Goal: Information Seeking & Learning: Check status

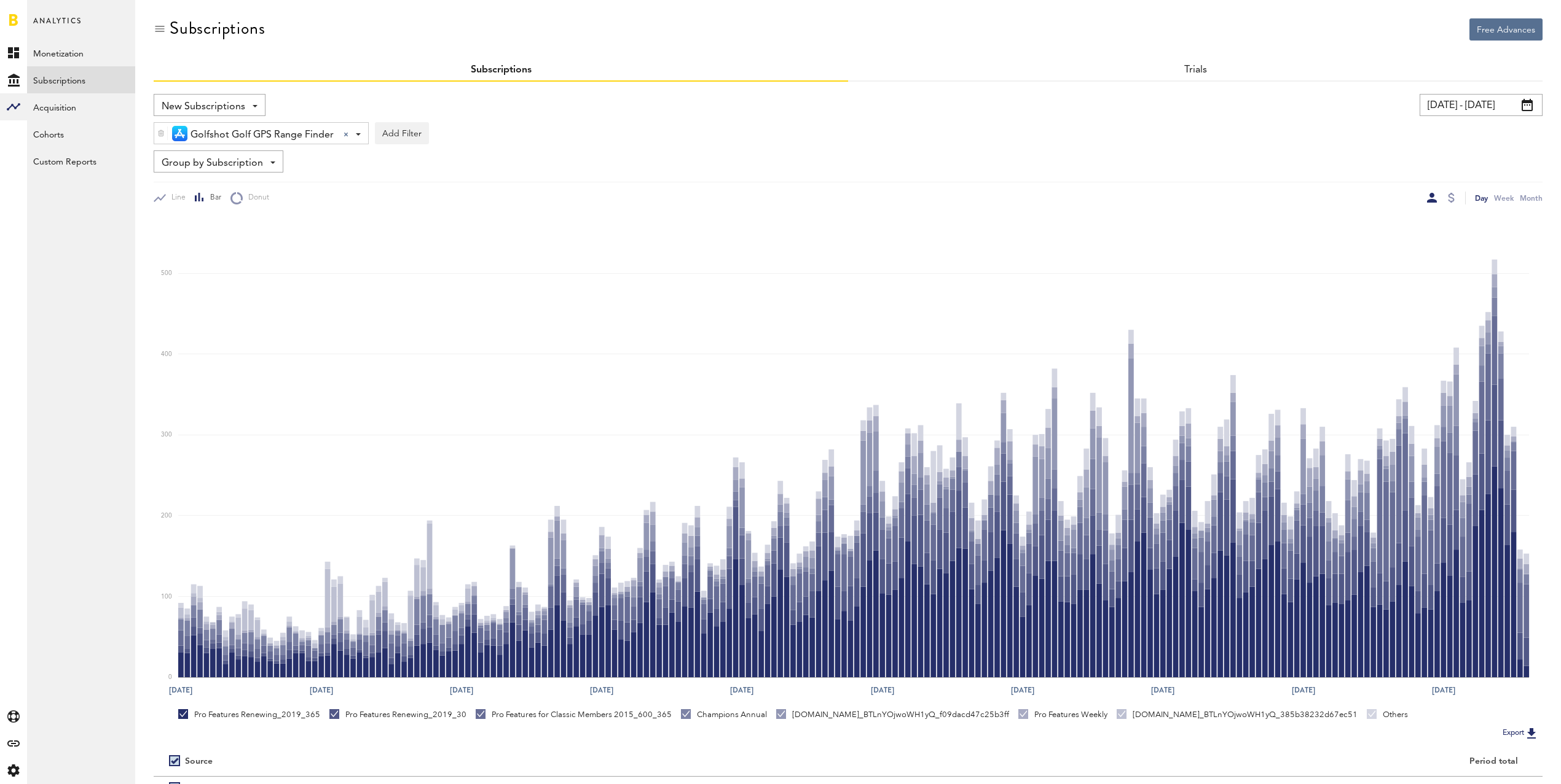
click at [1466, 100] on input "[DATE] - [DATE]" at bounding box center [1480, 105] width 123 height 22
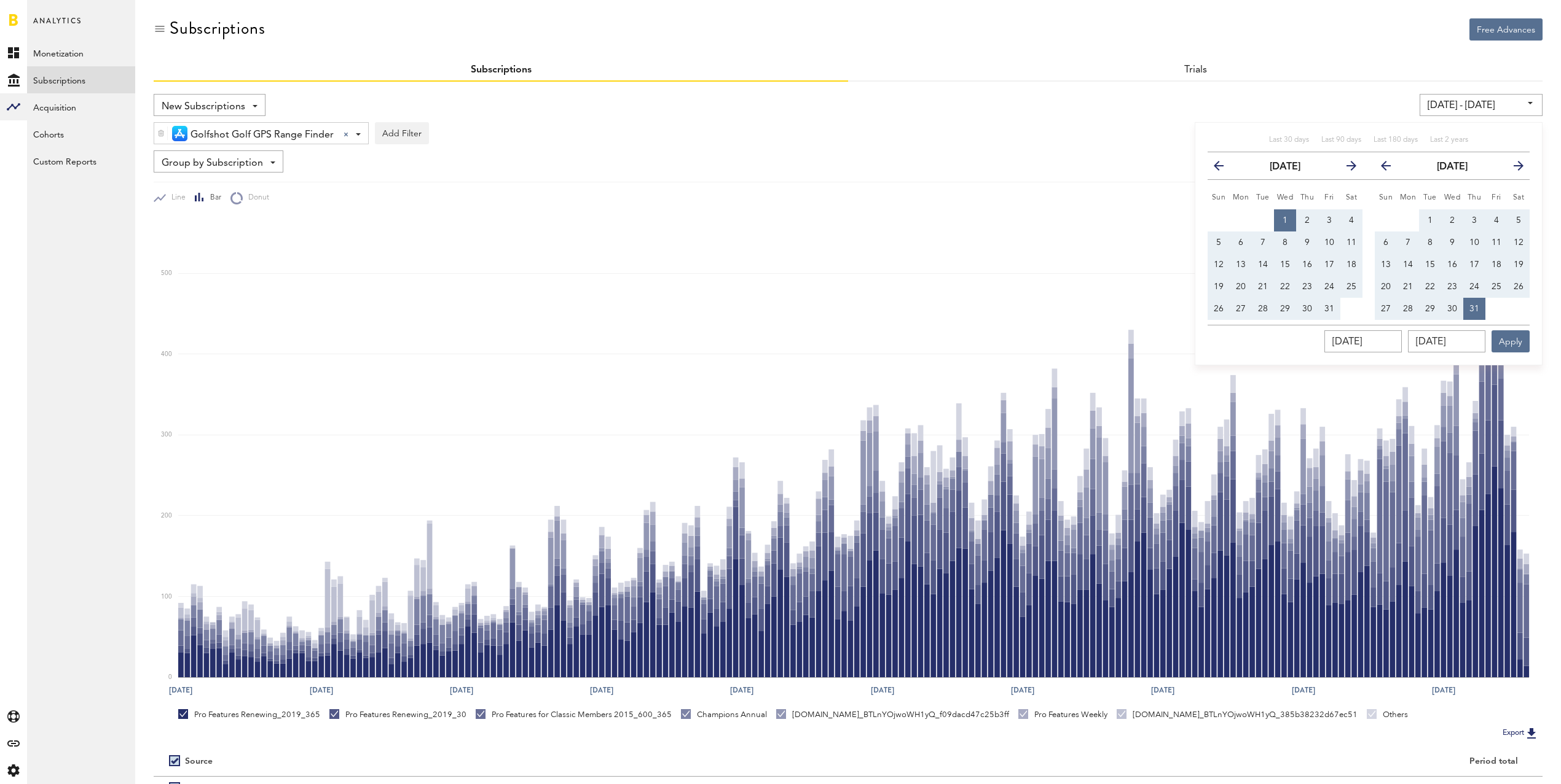
click at [1513, 168] on icon "button" at bounding box center [1513, 168] width 0 height 0
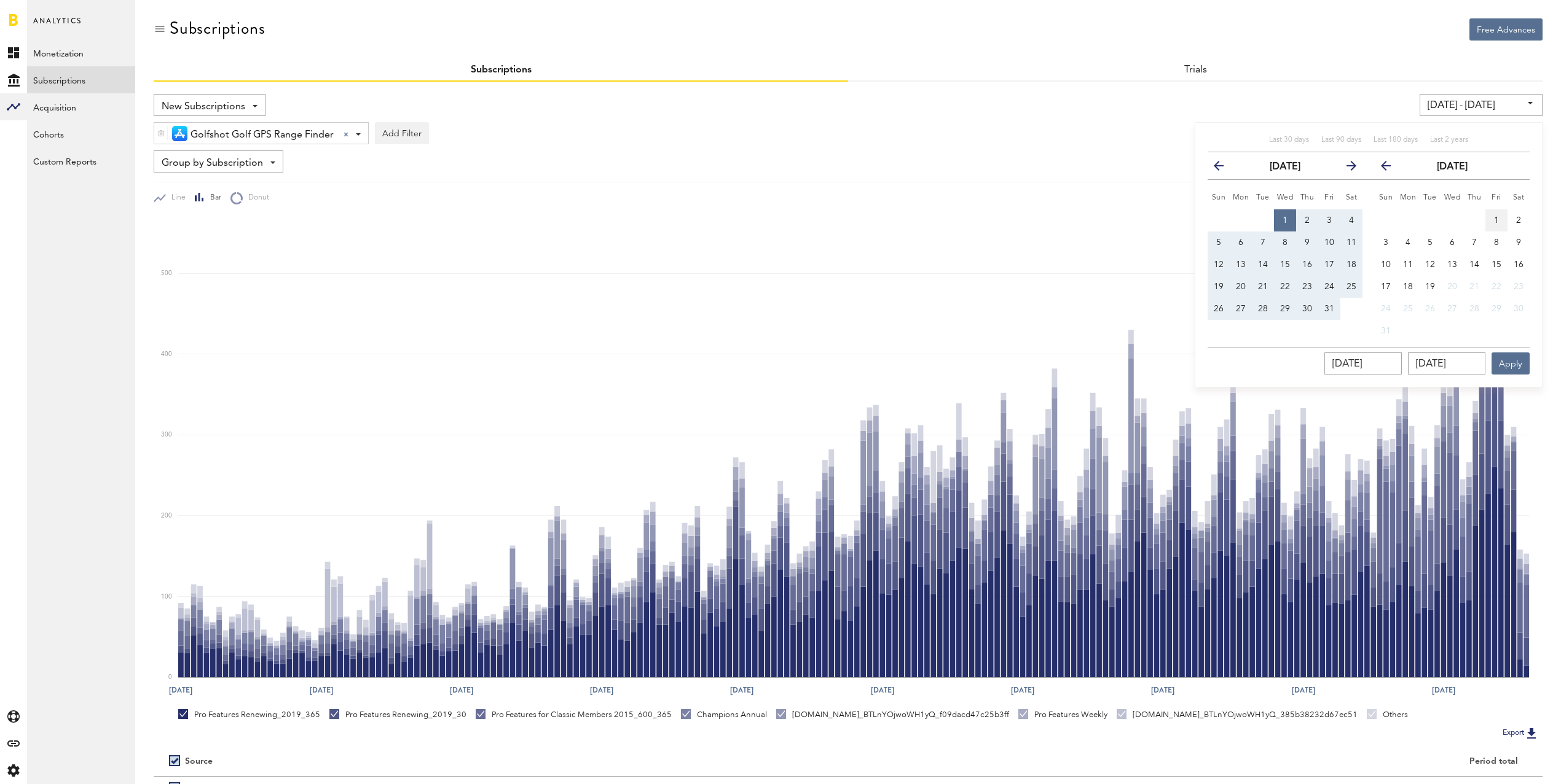
click at [1497, 214] on button "1" at bounding box center [1496, 220] width 22 height 22
type input "[DATE] - [DATE]"
type input "[DATE]"
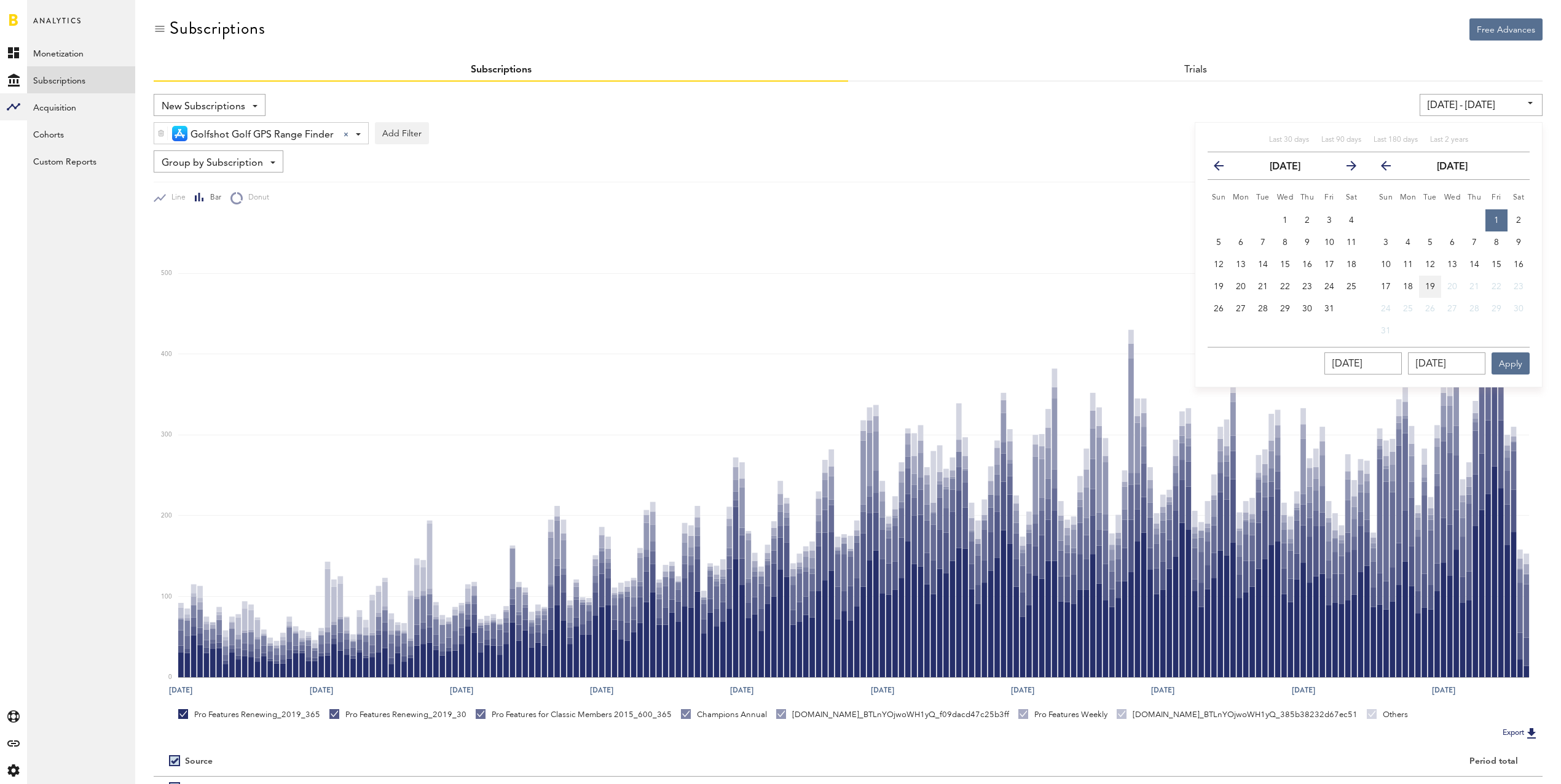
click at [1428, 286] on span "19" at bounding box center [1430, 287] width 10 height 9
type input "[DATE] - [DATE]"
type input "[DATE]"
click at [1516, 359] on button "Apply" at bounding box center [1510, 363] width 38 height 22
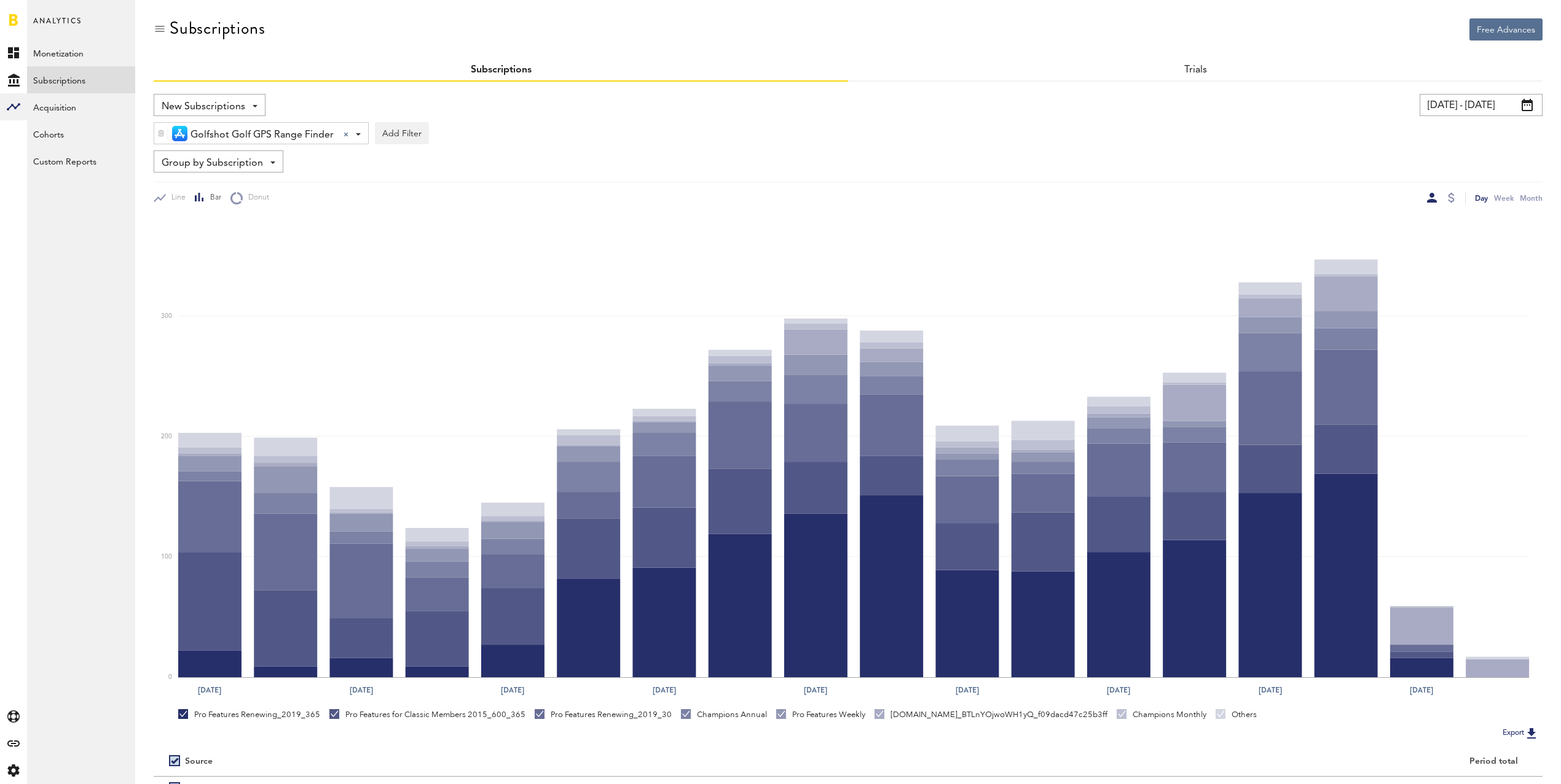
click at [1341, 24] on div "Subscriptions" at bounding box center [848, 39] width 1389 height 41
click at [80, 55] on link "Monetization" at bounding box center [81, 53] width 108 height 27
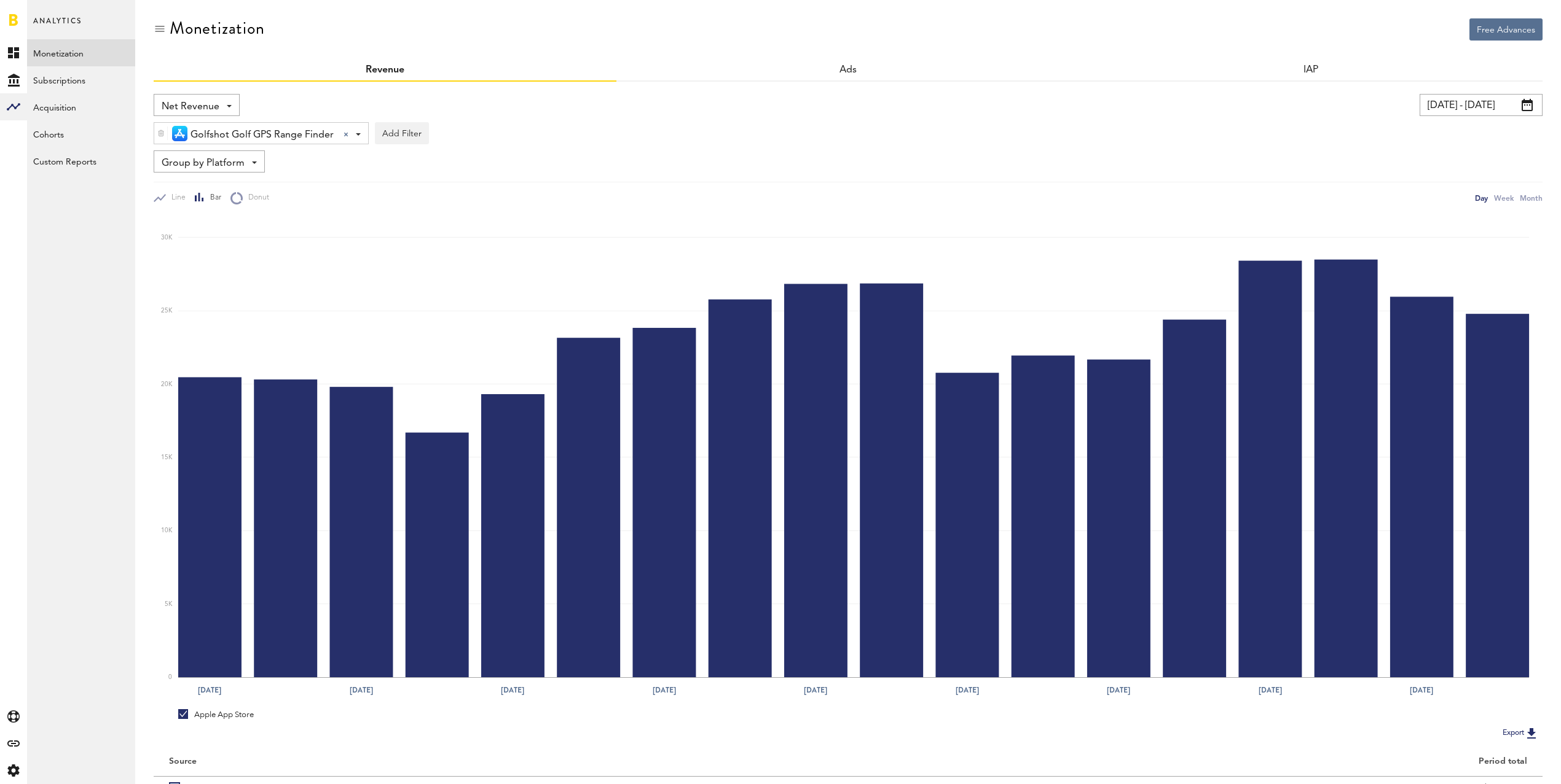
click at [188, 107] on span "Net Revenue" at bounding box center [190, 107] width 58 height 21
click at [197, 151] on span "Gross Revenue" at bounding box center [197, 156] width 62 height 21
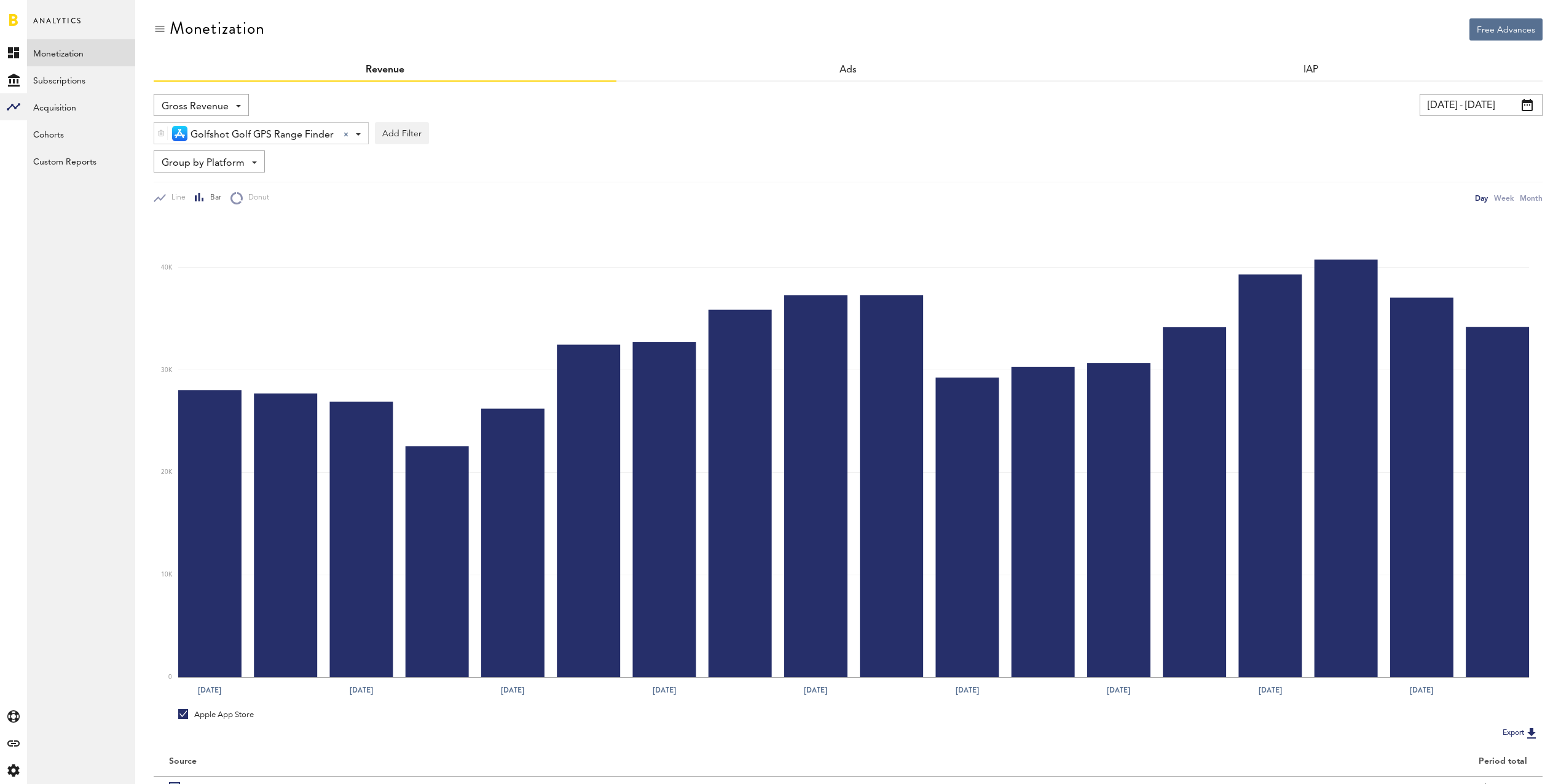
click at [204, 135] on span "Golfshot Golf GPS Range Finder" at bounding box center [262, 136] width 143 height 21
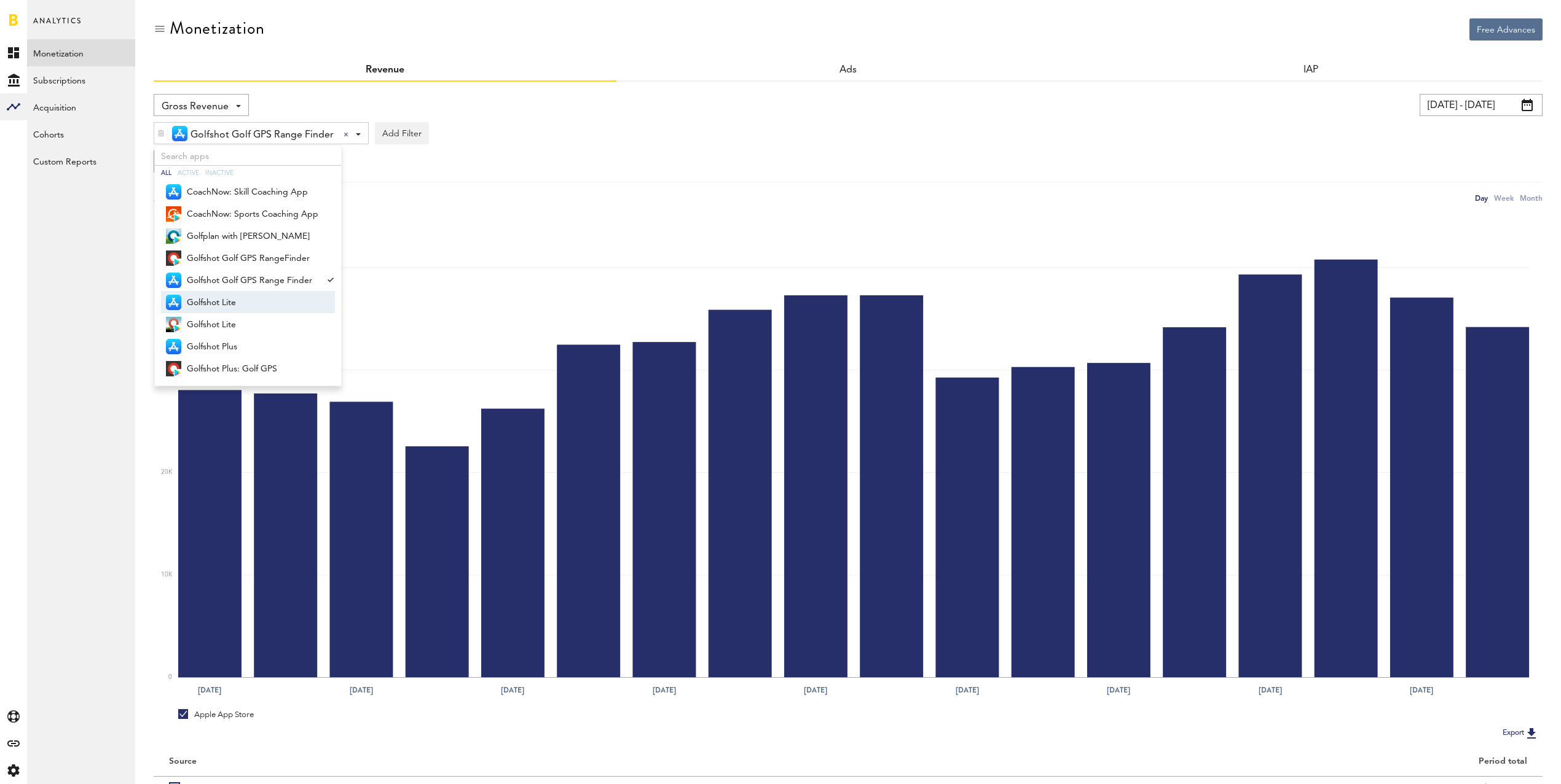
drag, startPoint x: 229, startPoint y: 293, endPoint x: 225, endPoint y: 335, distance: 42.2
click at [229, 293] on span "Golfshot Lite" at bounding box center [252, 303] width 131 height 21
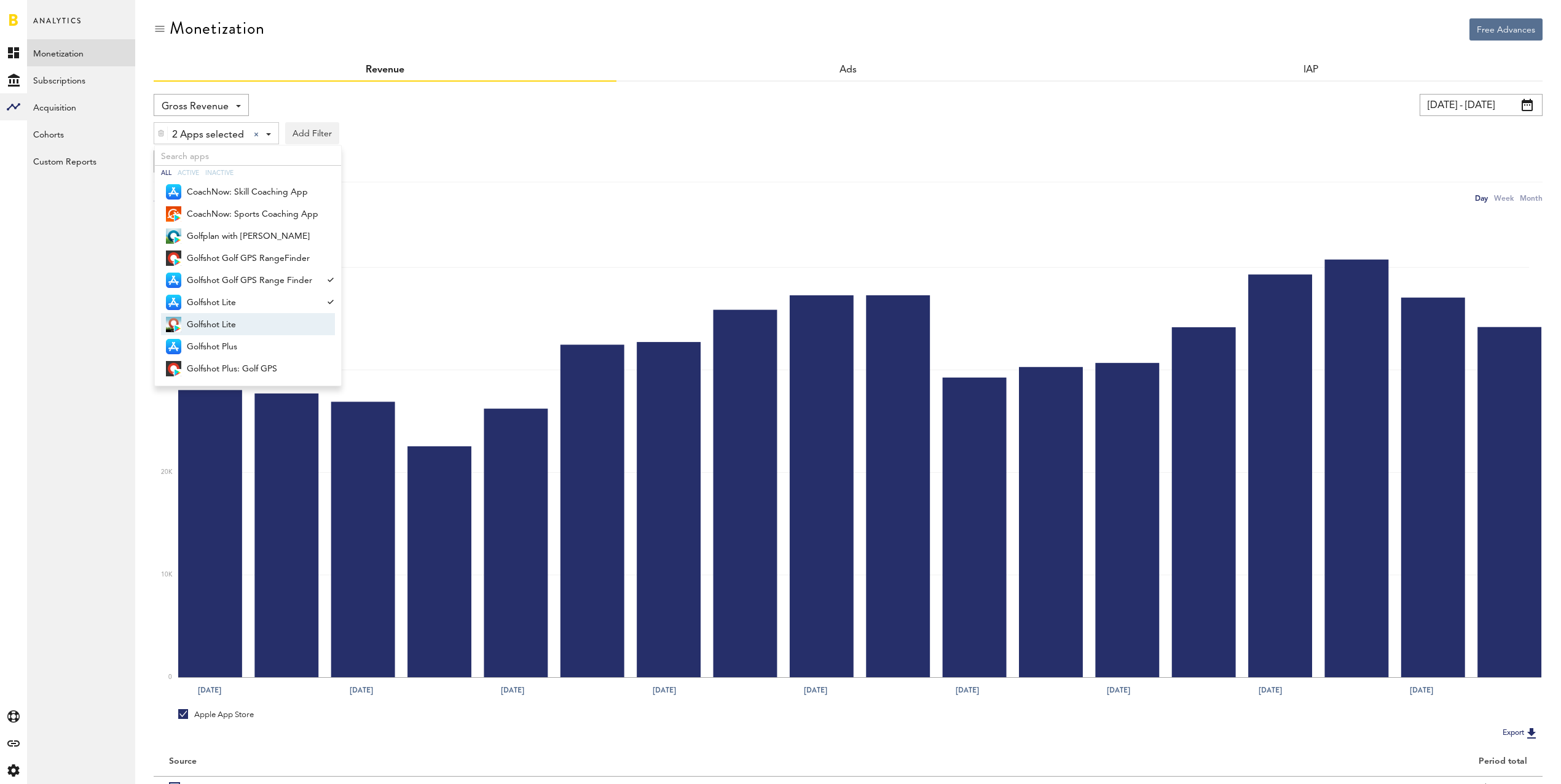
click at [224, 317] on span "Golfshot Lite" at bounding box center [252, 325] width 131 height 21
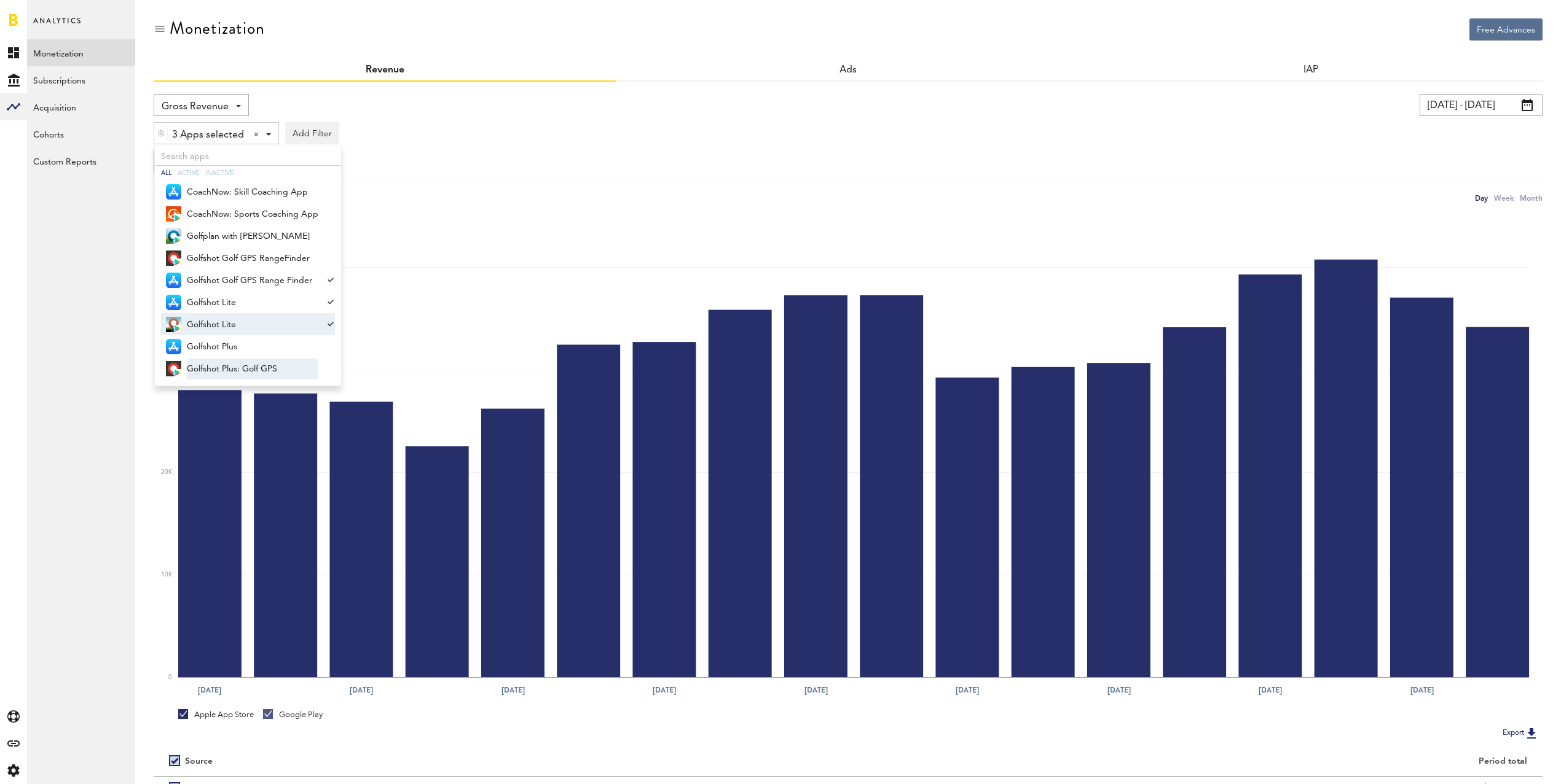
drag, startPoint x: 222, startPoint y: 333, endPoint x: 234, endPoint y: 365, distance: 34.2
click at [222, 334] on span "Golfshot Lite" at bounding box center [252, 325] width 131 height 21
click at [234, 360] on span "Golfshot Plus: Golf GPS" at bounding box center [252, 369] width 131 height 21
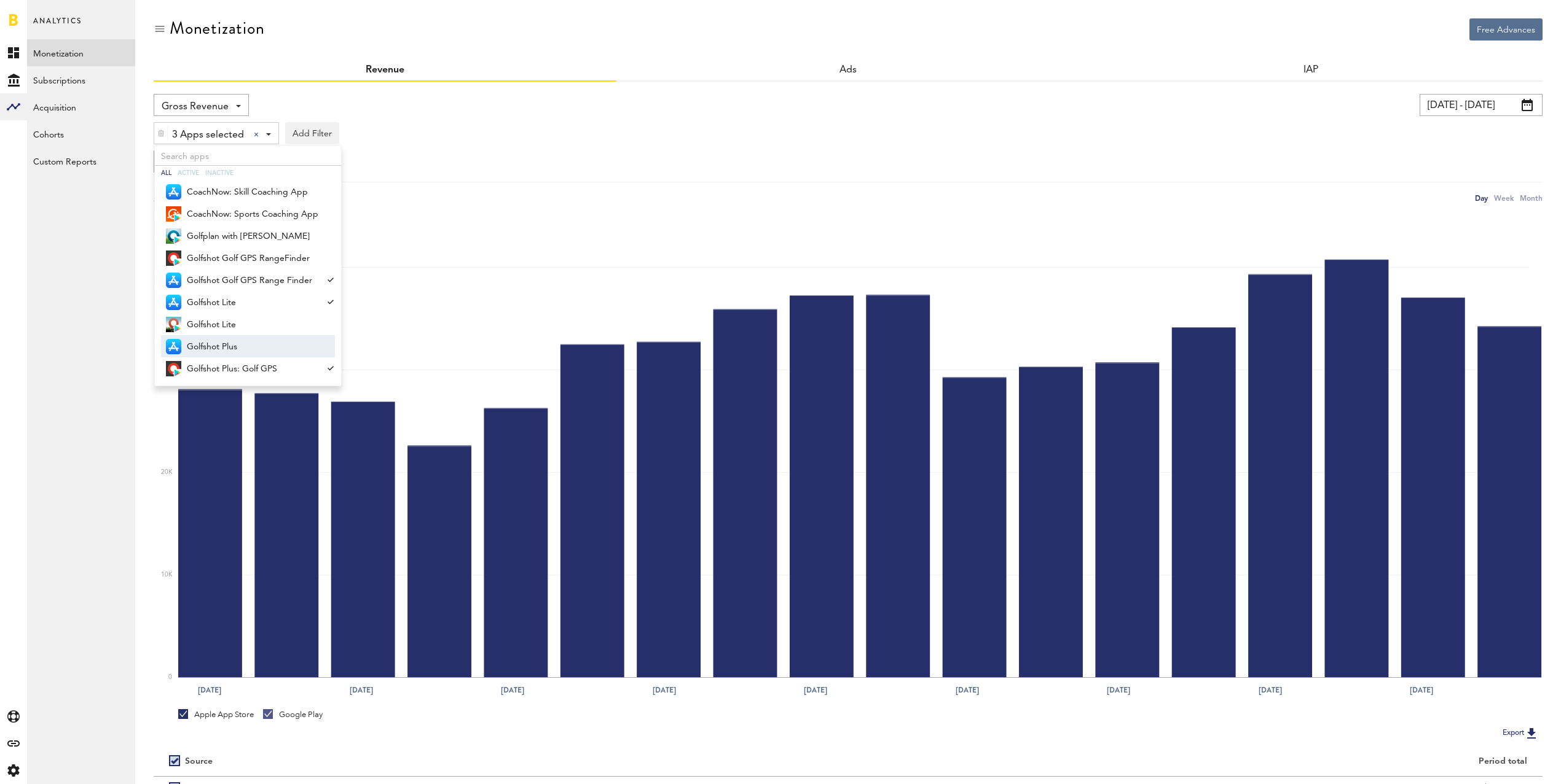
click at [228, 342] on span "Golfshot Plus" at bounding box center [252, 347] width 131 height 21
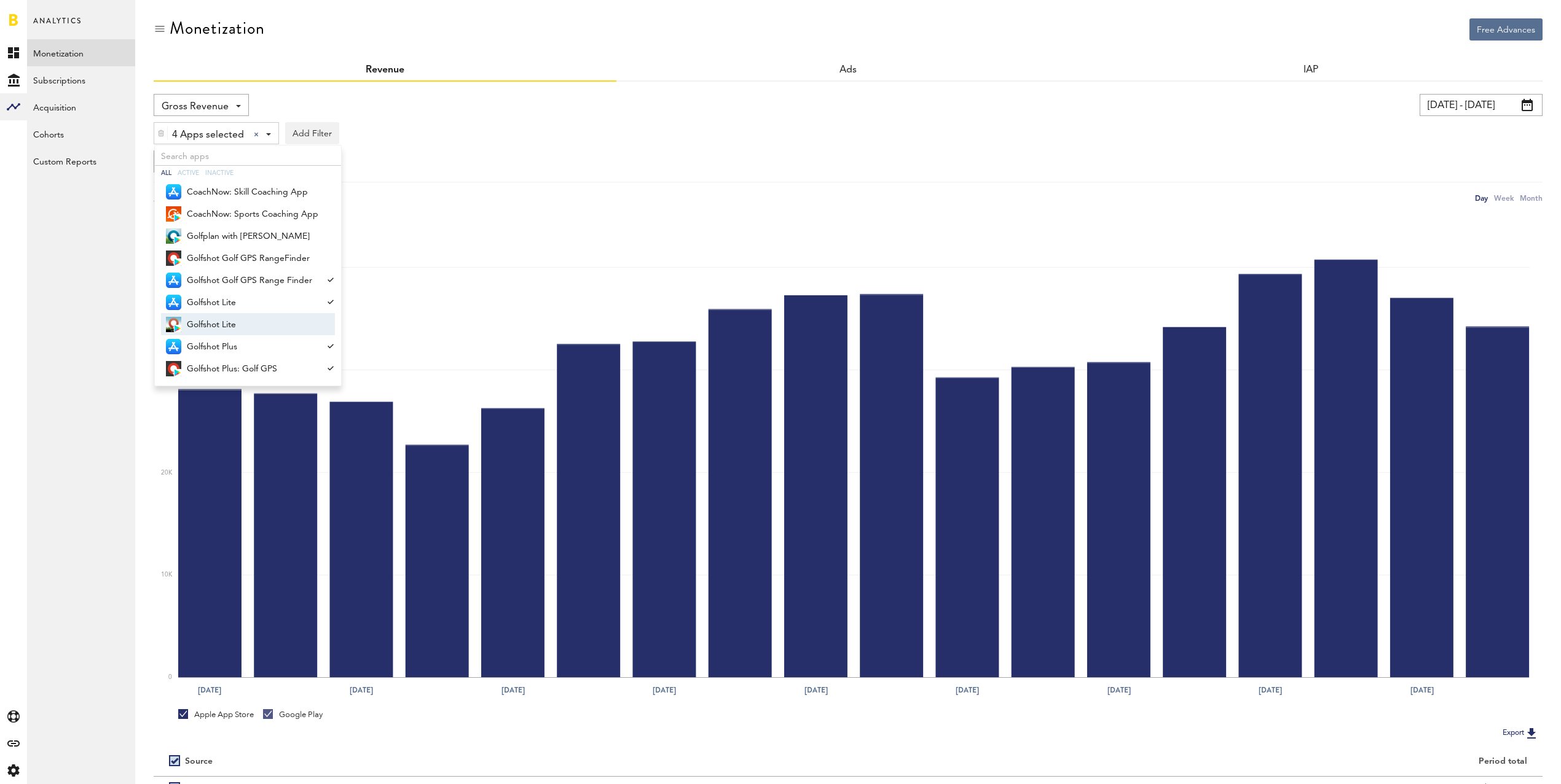
click at [227, 328] on span "Golfshot Lite" at bounding box center [252, 325] width 131 height 21
click at [253, 258] on span "Golfshot Golf GPS RangeFinder" at bounding box center [252, 259] width 131 height 21
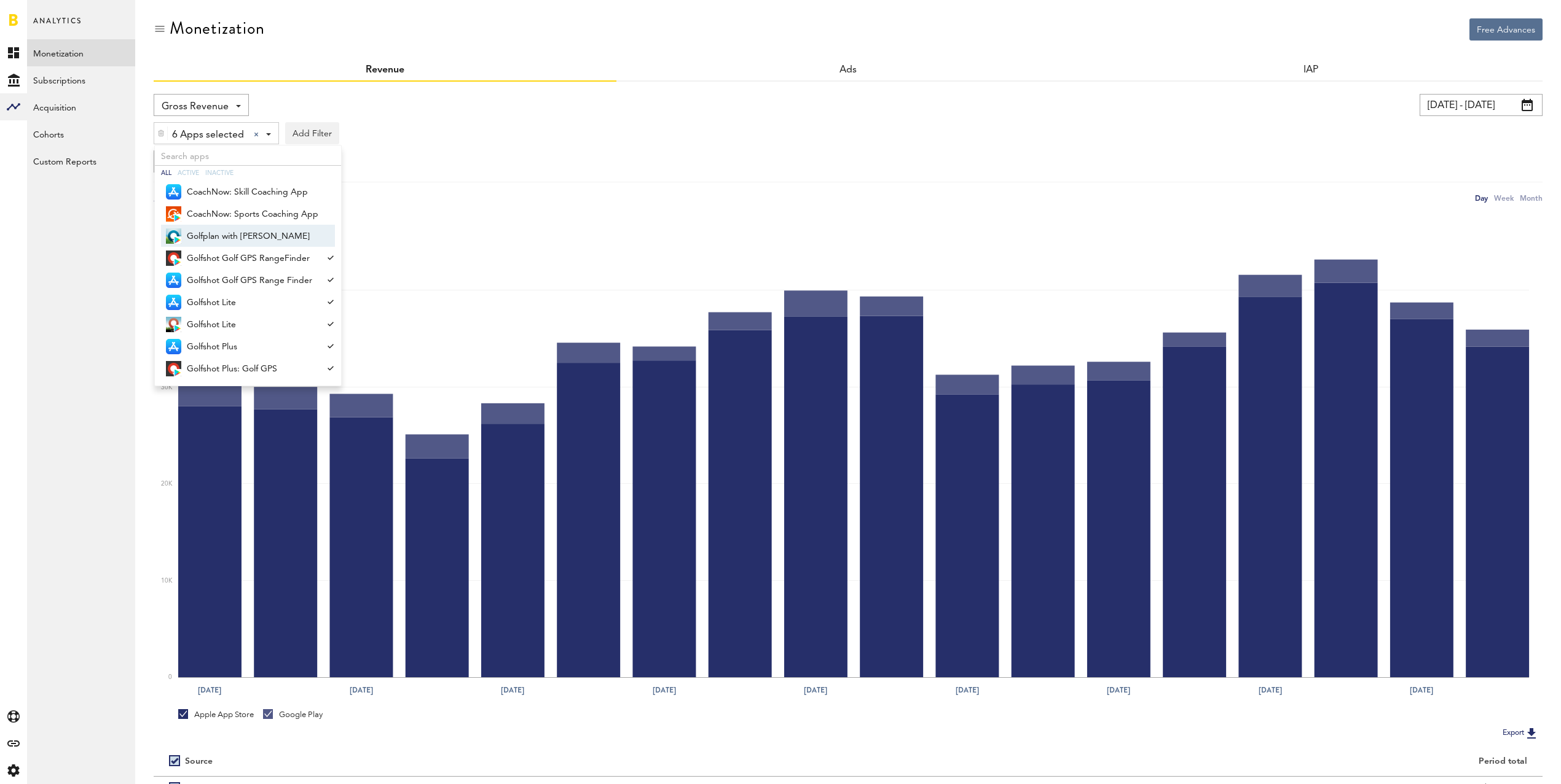
click at [522, 139] on div "6 Apps selected 6 Apps selected All Active Inactive CoachNow: Skill Coaching Ap…" at bounding box center [848, 130] width 1389 height 28
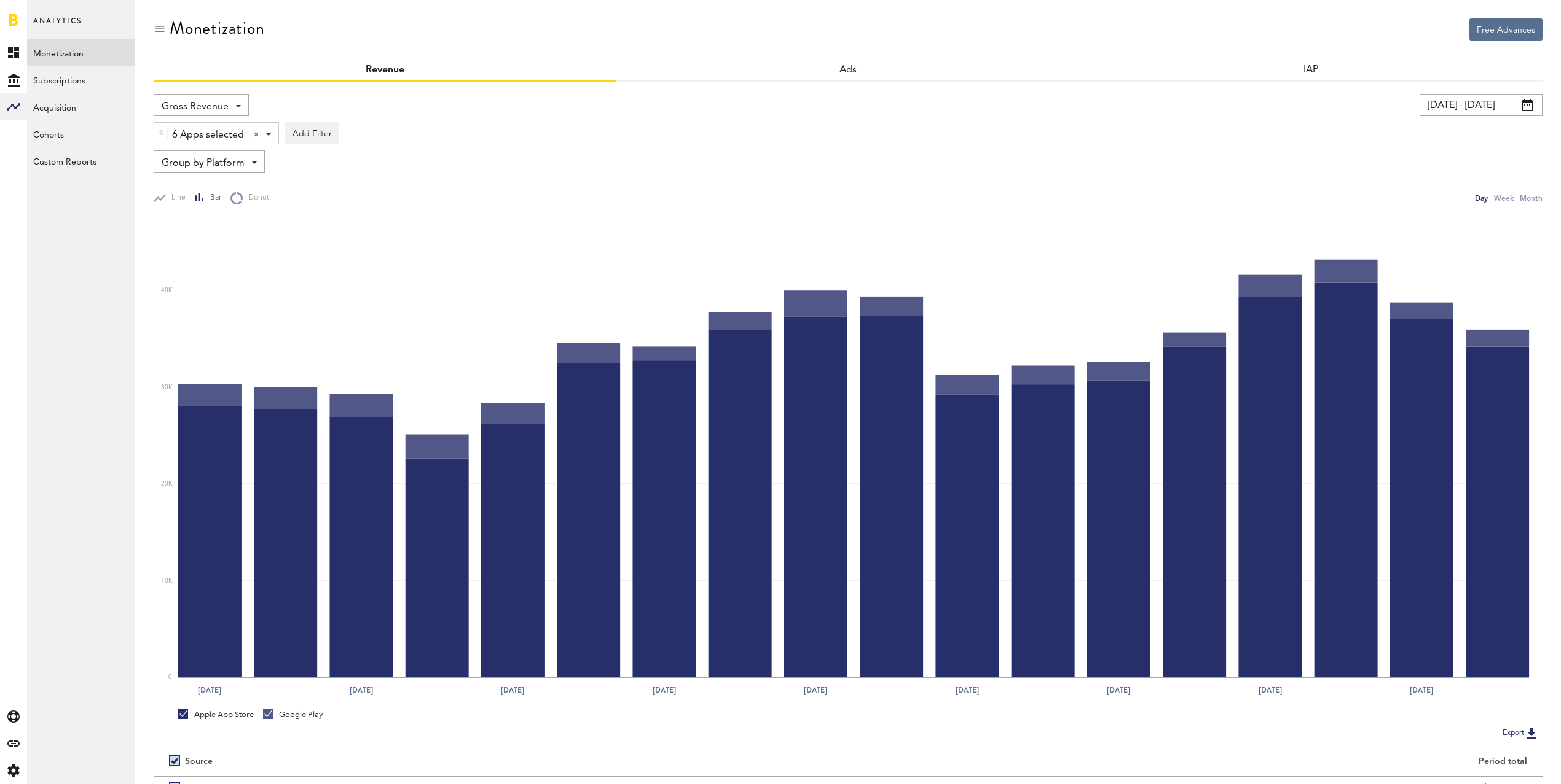
click at [1446, 107] on input "[DATE] - [DATE]" at bounding box center [1480, 105] width 123 height 22
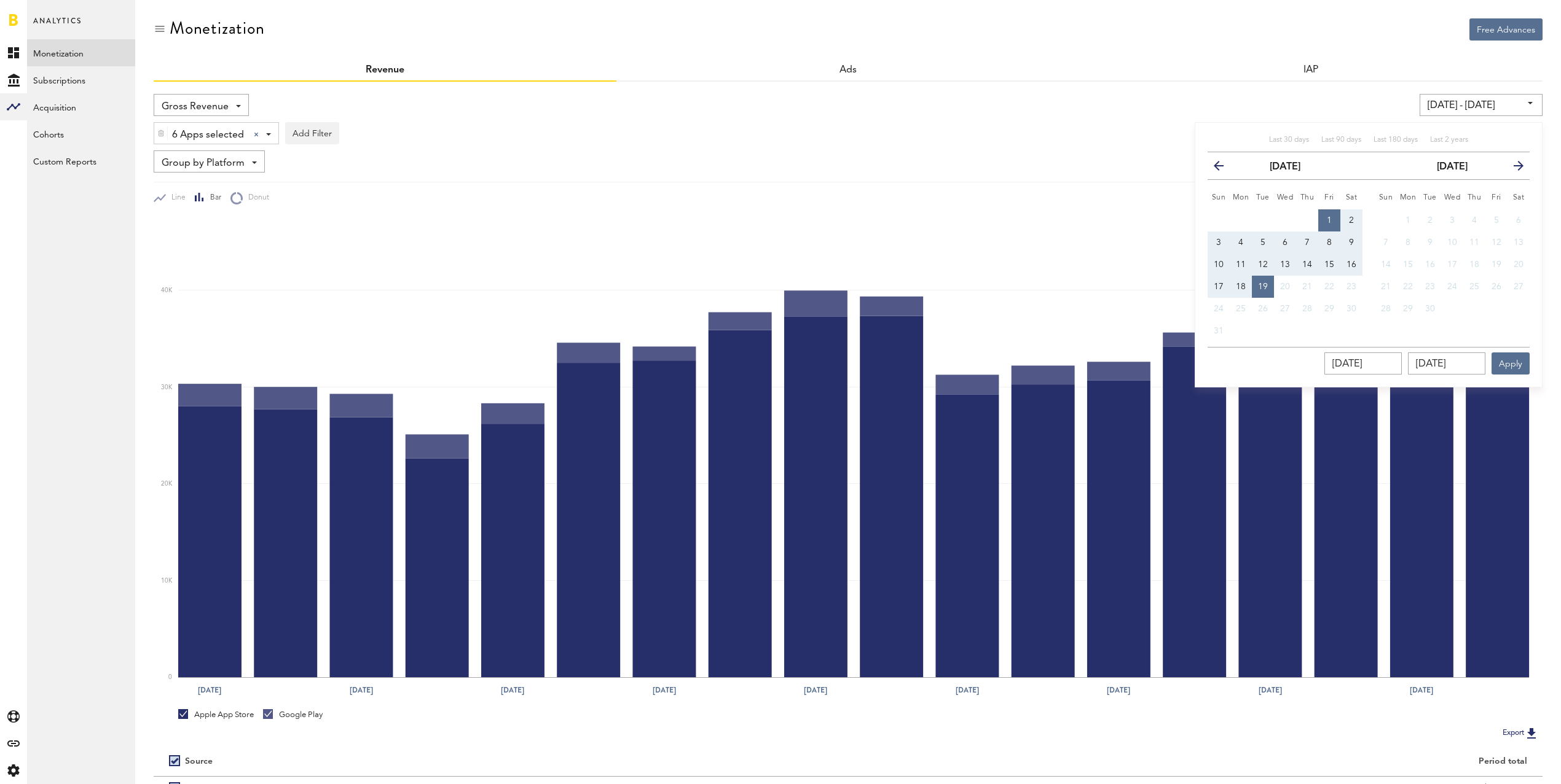
click at [1223, 168] on icon "button" at bounding box center [1223, 168] width 0 height 0
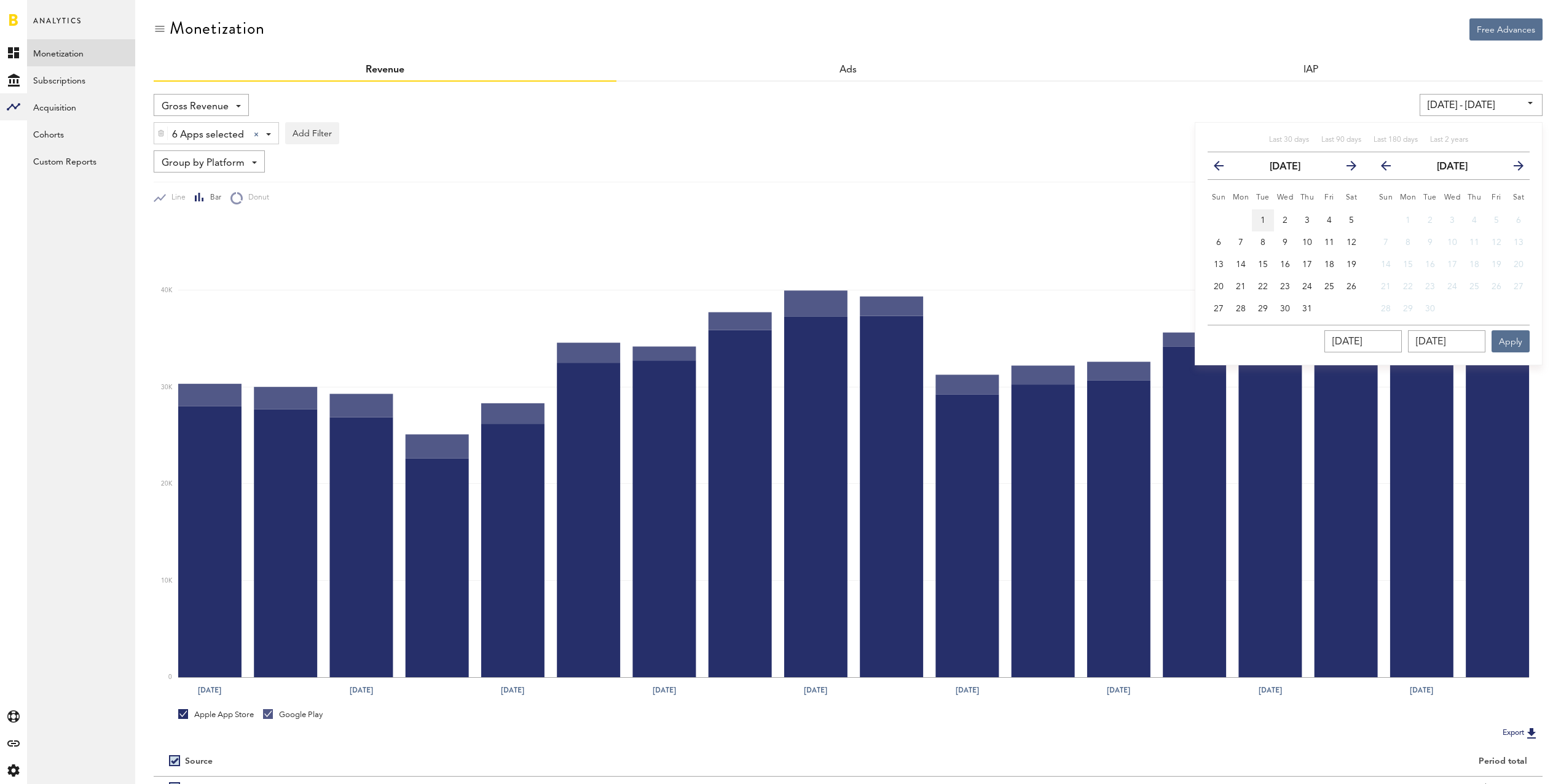
click at [1263, 216] on span "1" at bounding box center [1263, 220] width 5 height 9
type input "[DATE] - [DATE]"
type input "[DATE]"
click at [1307, 310] on span "31" at bounding box center [1306, 309] width 10 height 9
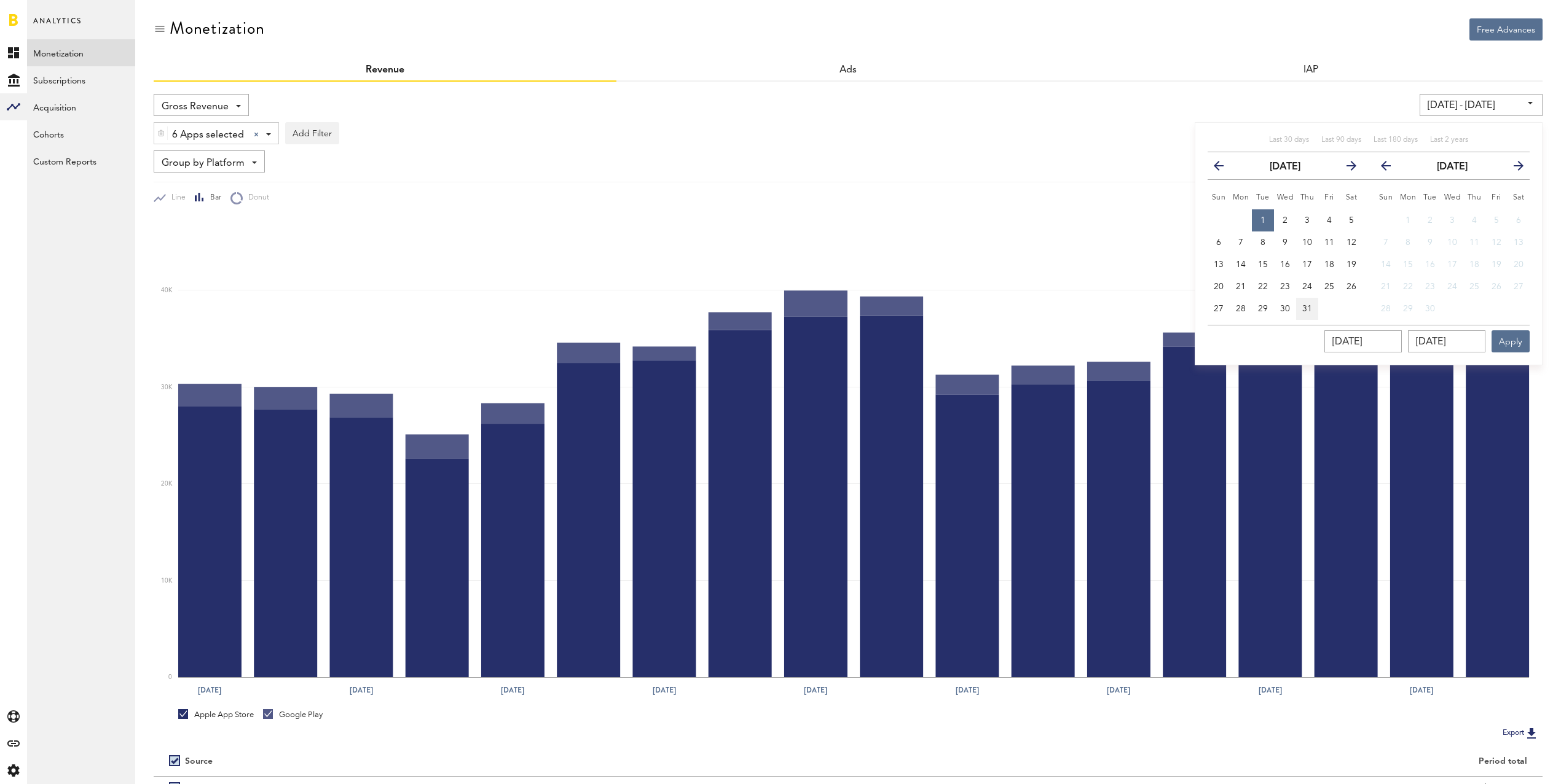
type input "[DATE] - [DATE]"
type input "[DATE]"
click at [1520, 337] on button "Apply" at bounding box center [1510, 341] width 38 height 22
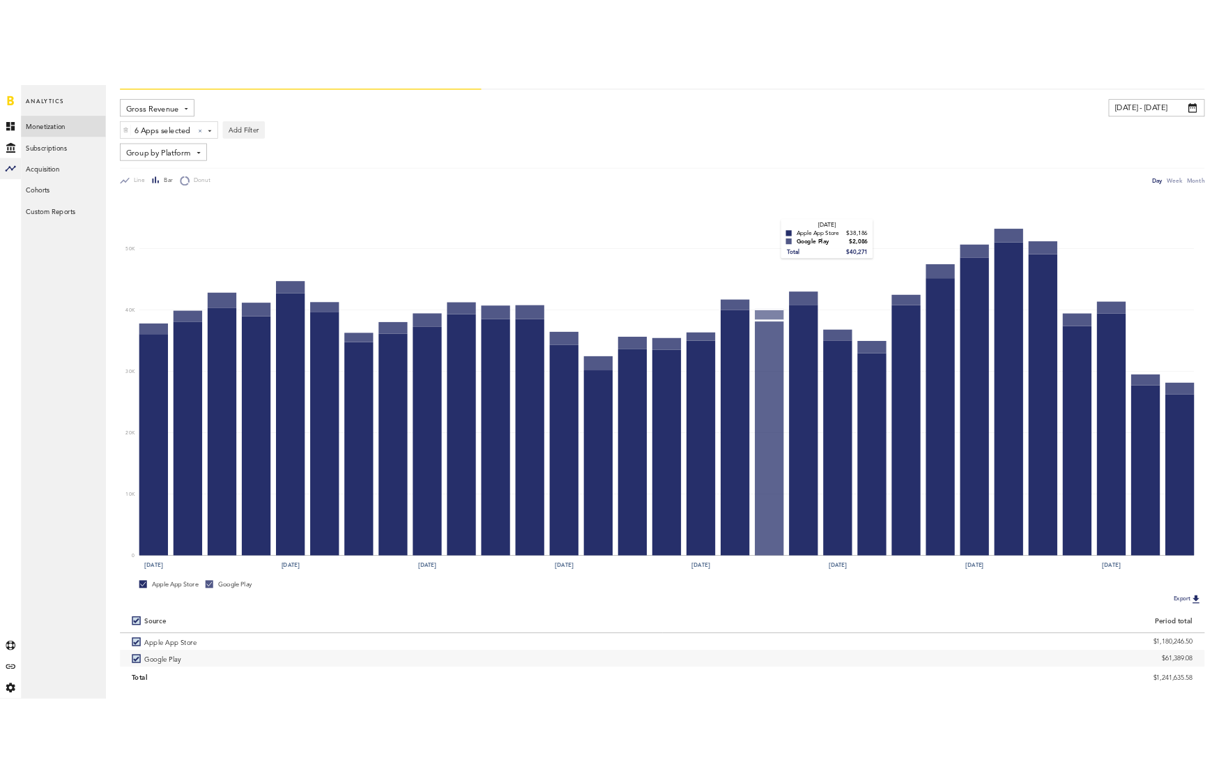
scroll to position [117, 0]
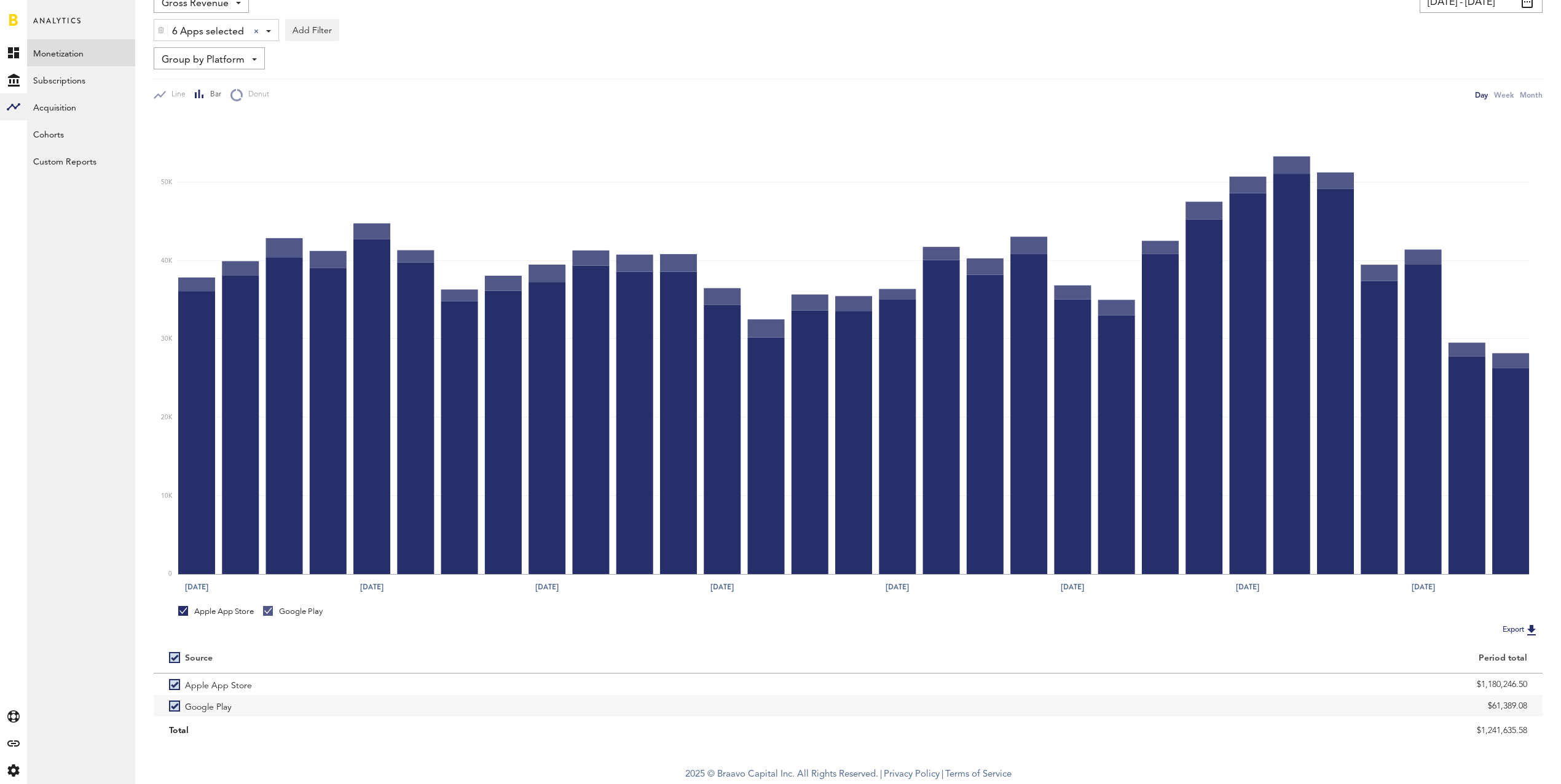
drag, startPoint x: 1513, startPoint y: 731, endPoint x: 1392, endPoint y: 729, distance: 121.0
click at [1394, 730] on div "$1,241,635.58" at bounding box center [1195, 730] width 695 height 21
copy div "$1,241,635.58"
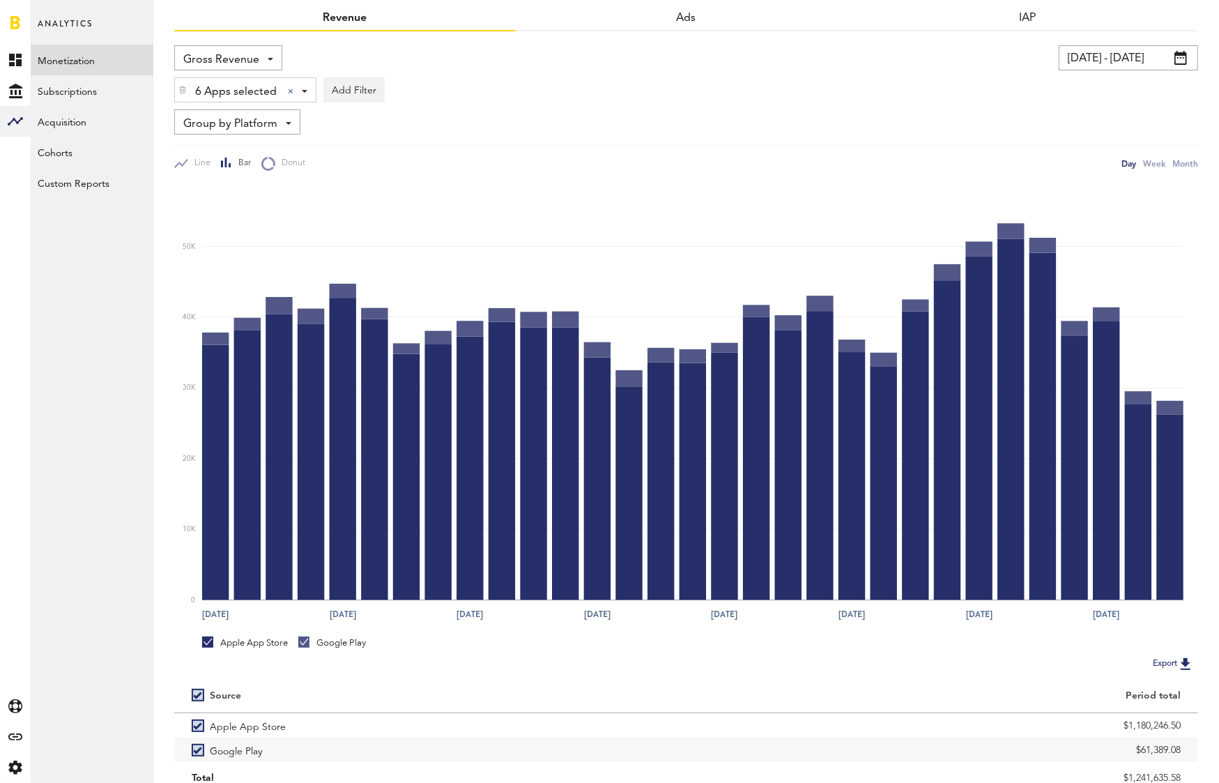
scroll to position [0, 0]
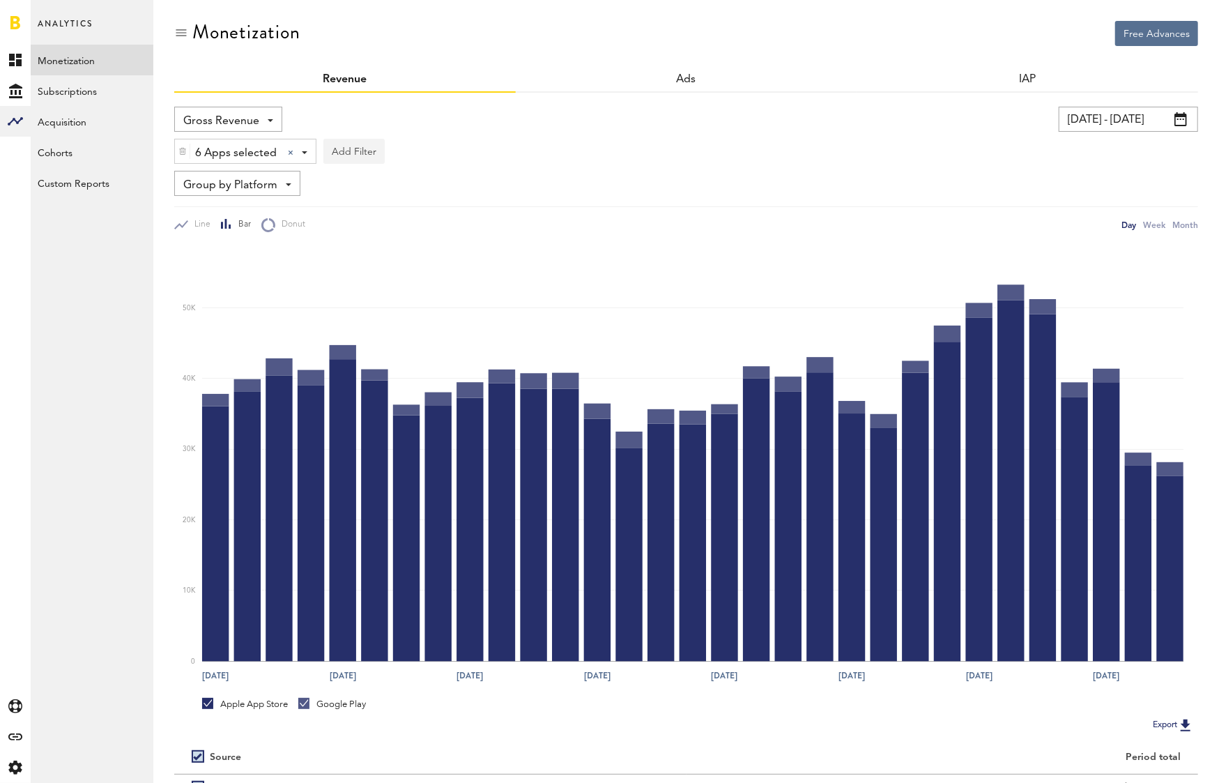
click at [181, 148] on img at bounding box center [182, 151] width 8 height 10
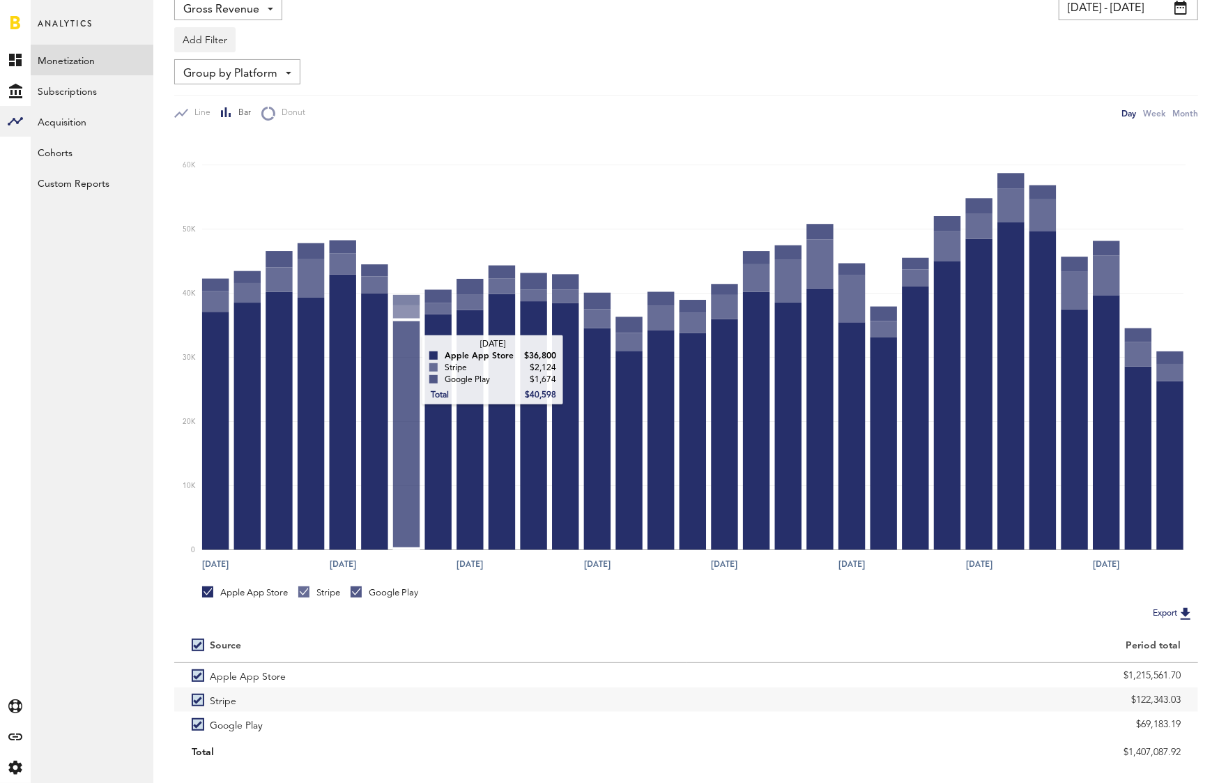
scroll to position [141, 0]
